Goal: Task Accomplishment & Management: Manage account settings

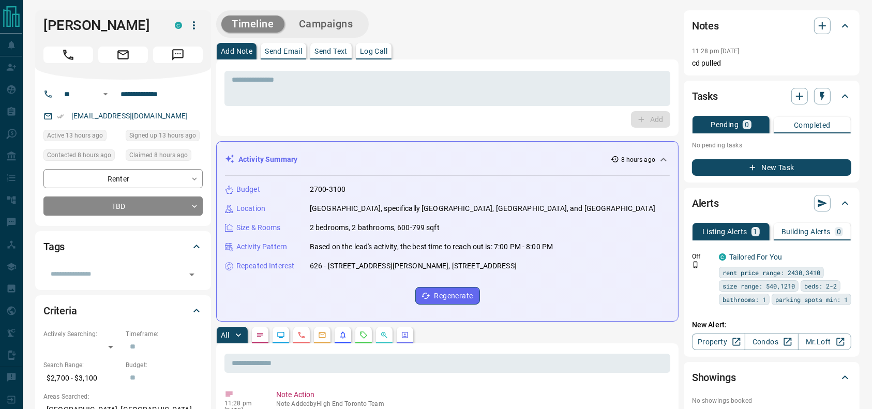
click at [509, 48] on div "Add Note Send Email Send Text Log Call" at bounding box center [447, 51] width 463 height 17
click at [538, 64] on div "* ​ Add" at bounding box center [447, 97] width 463 height 77
click at [616, 49] on div "Add Note Send Email Send Text Log Call" at bounding box center [447, 51] width 463 height 17
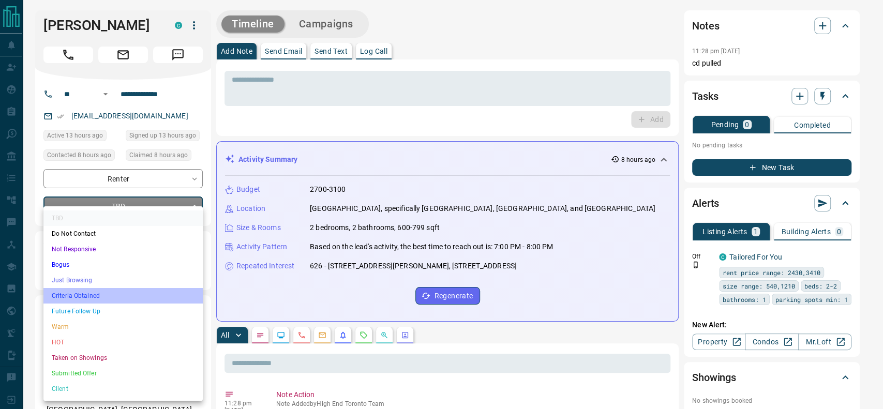
click at [142, 289] on li "Criteria Obtained" at bounding box center [122, 296] width 159 height 16
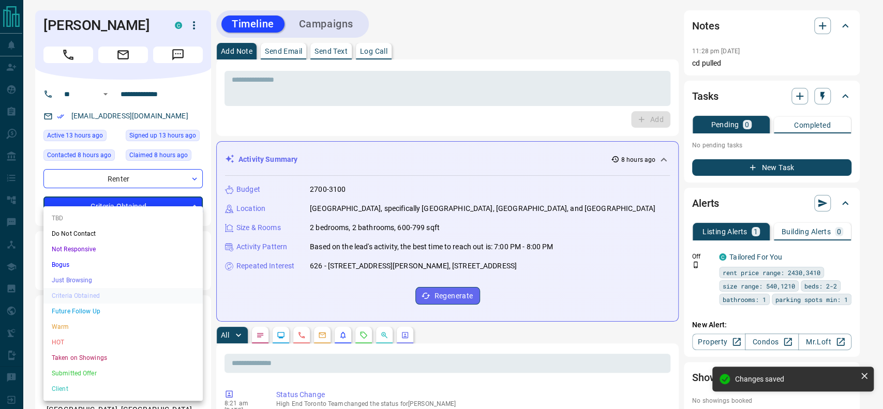
click at [181, 277] on li "Just Browsing" at bounding box center [122, 281] width 159 height 16
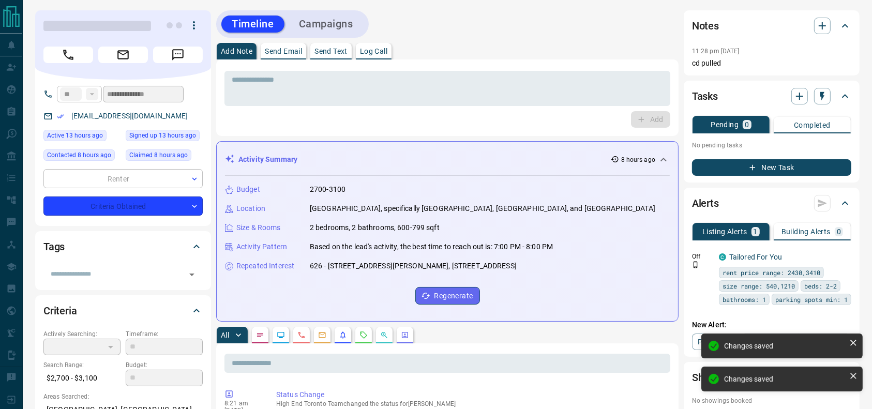
type input "*"
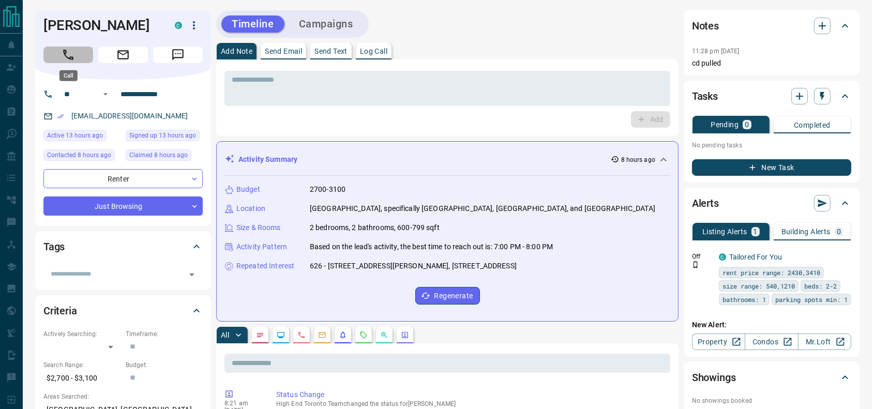
click at [83, 56] on button "Call" at bounding box center [68, 55] width 50 height 17
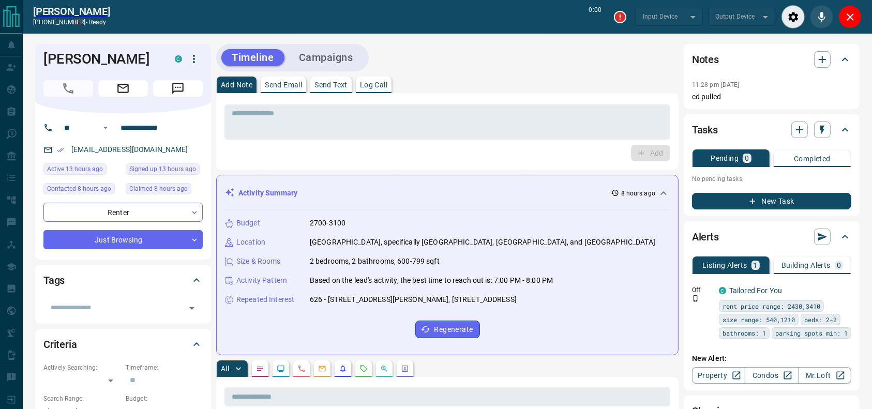
click at [471, 59] on div "Timeline Campaigns" at bounding box center [447, 57] width 463 height 27
type input "*******"
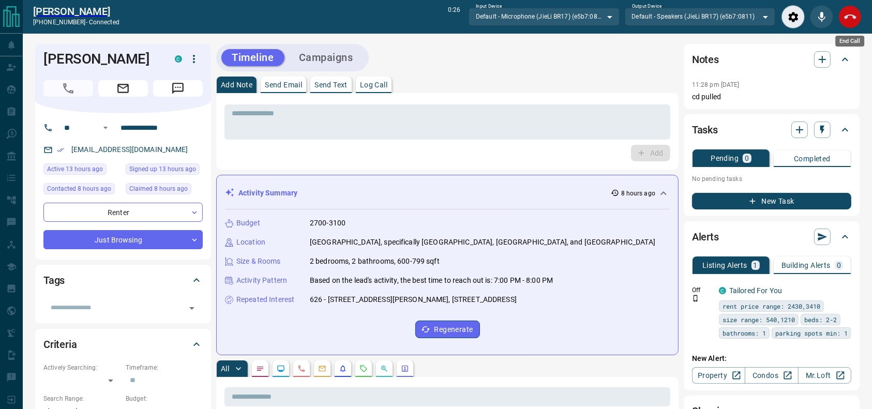
click at [842, 19] on button "End Call" at bounding box center [850, 16] width 23 height 23
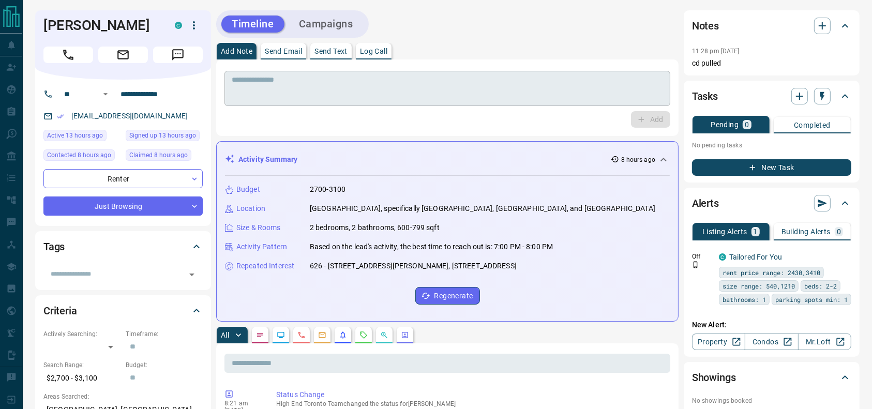
click at [584, 101] on textarea at bounding box center [447, 89] width 431 height 26
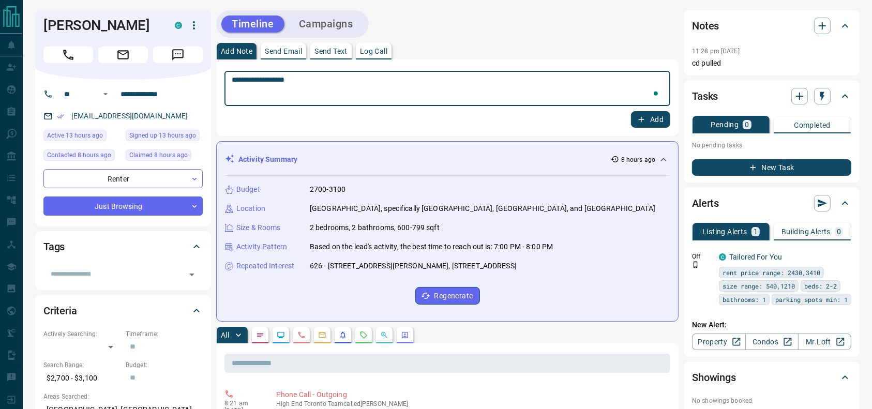
type textarea "**********"
click at [642, 118] on icon "button" at bounding box center [642, 120] width 6 height 6
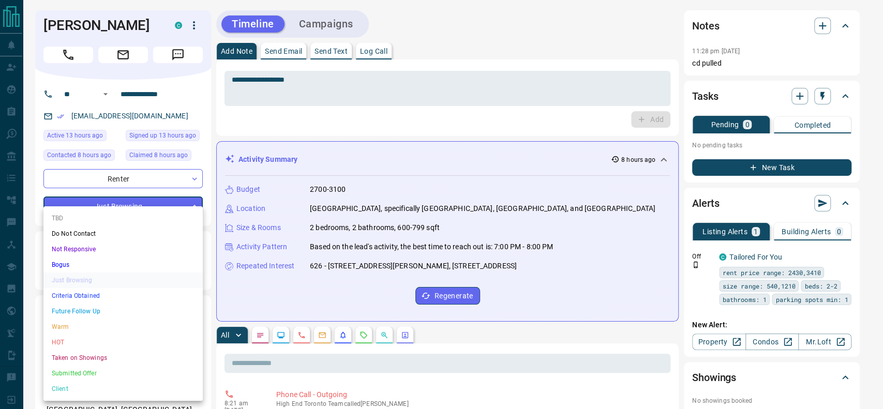
click at [377, 100] on div at bounding box center [441, 204] width 883 height 409
